Goal: Task Accomplishment & Management: Manage account settings

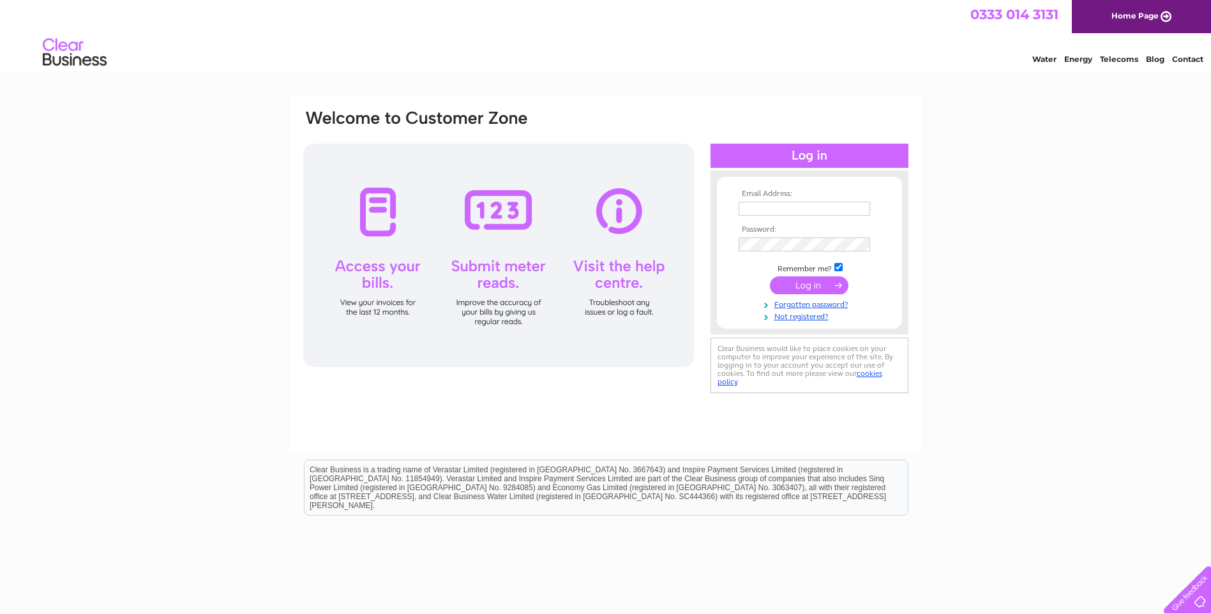
type input "accounts@electricalsolutionsnet.co.uk"
click at [804, 290] on input "submit" at bounding box center [809, 285] width 79 height 18
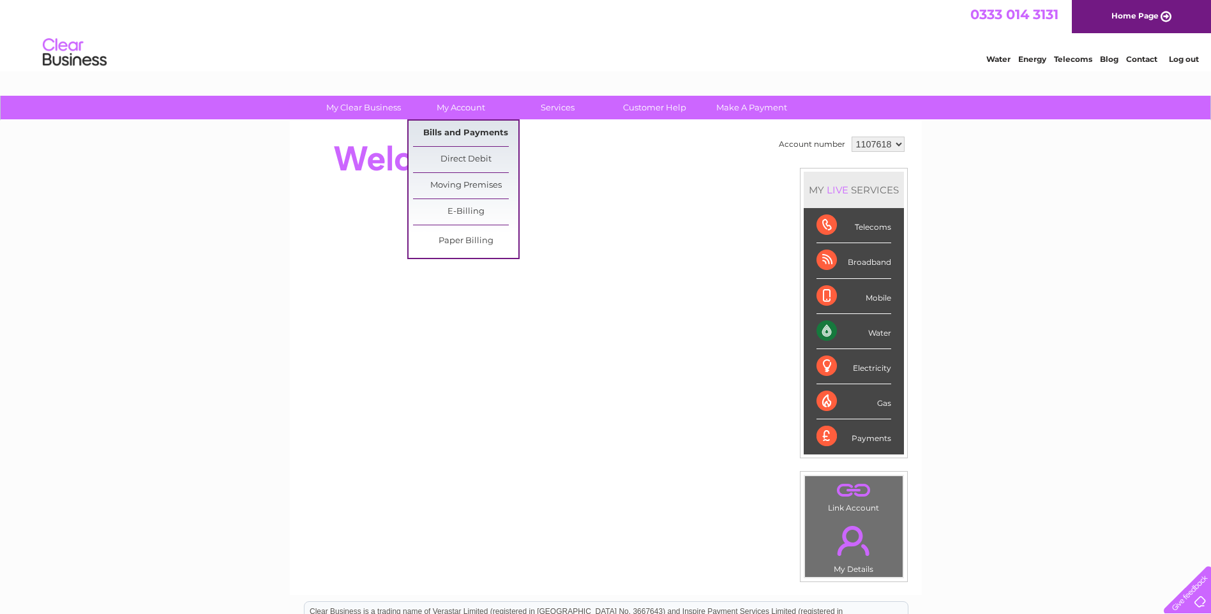
click at [457, 139] on link "Bills and Payments" at bounding box center [465, 134] width 105 height 26
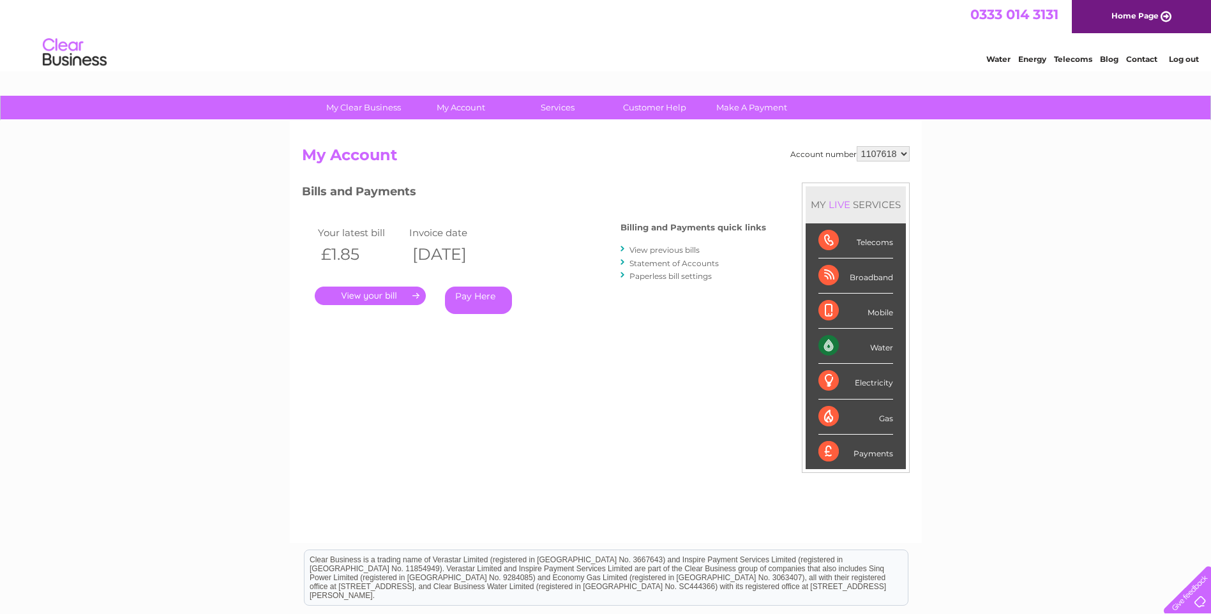
click at [399, 297] on link "." at bounding box center [370, 296] width 111 height 19
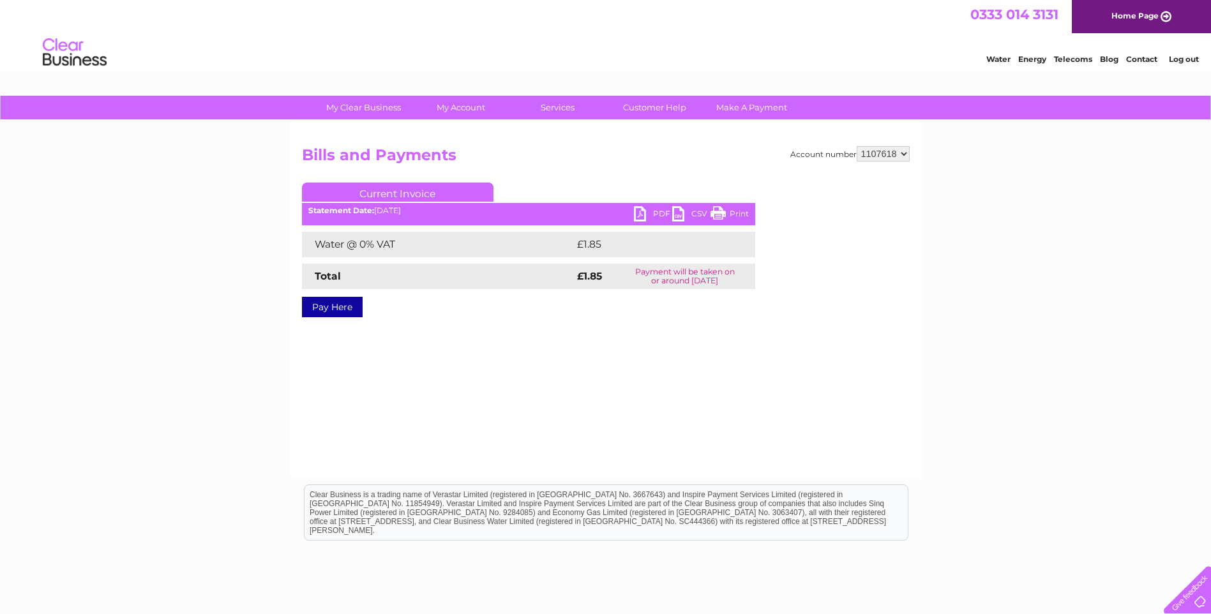
click at [657, 214] on link "PDF" at bounding box center [653, 215] width 38 height 19
click at [1178, 54] on li "Log out" at bounding box center [1184, 59] width 38 height 16
click at [1178, 61] on link "Log out" at bounding box center [1184, 59] width 30 height 10
